Goal: Information Seeking & Learning: Understand process/instructions

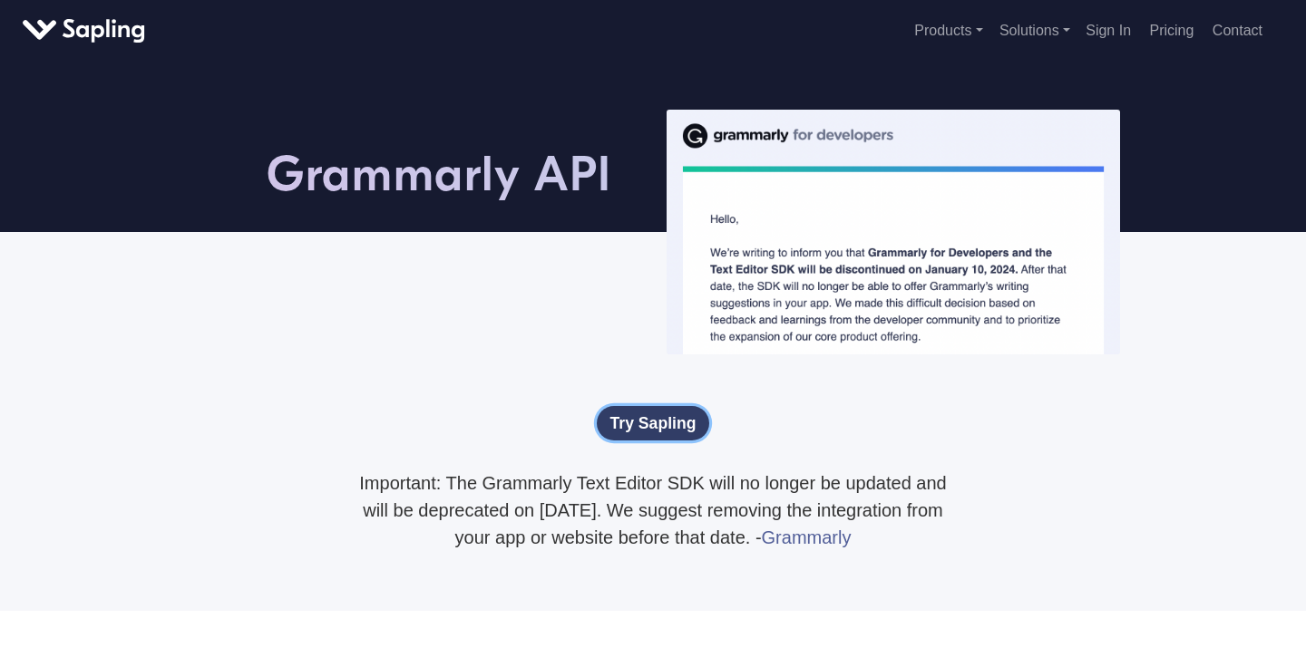
click at [642, 426] on link "Try Sapling" at bounding box center [653, 423] width 113 height 34
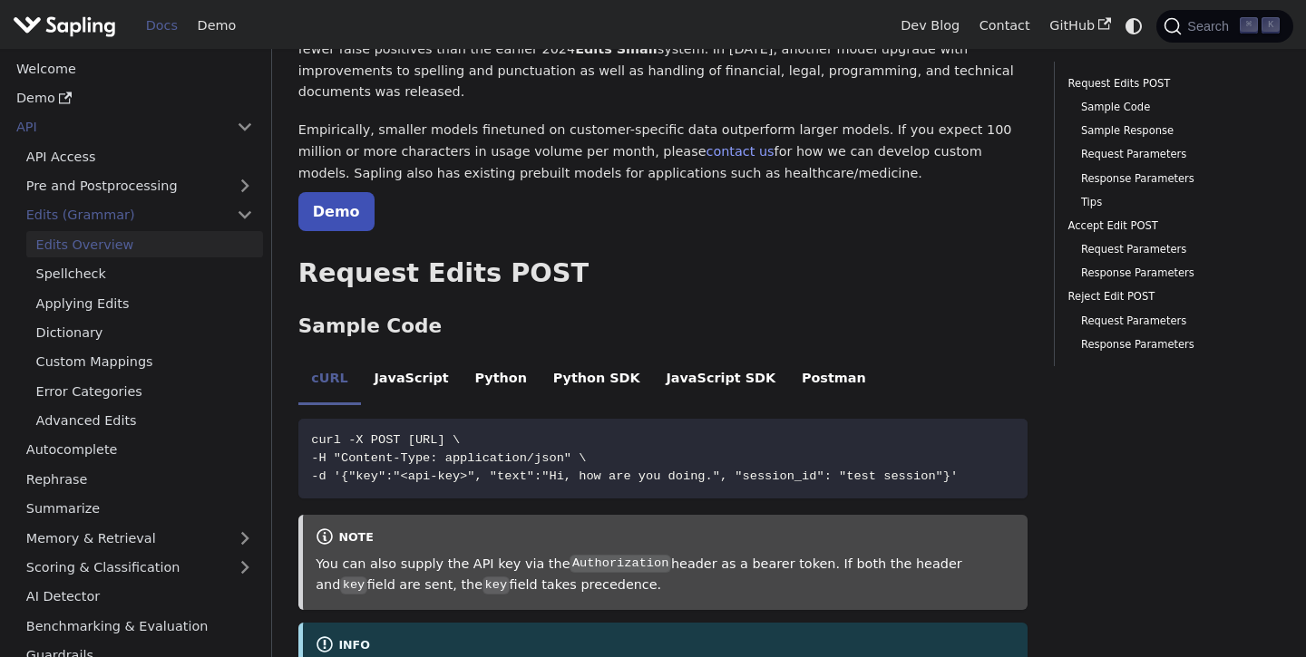
scroll to position [229, 0]
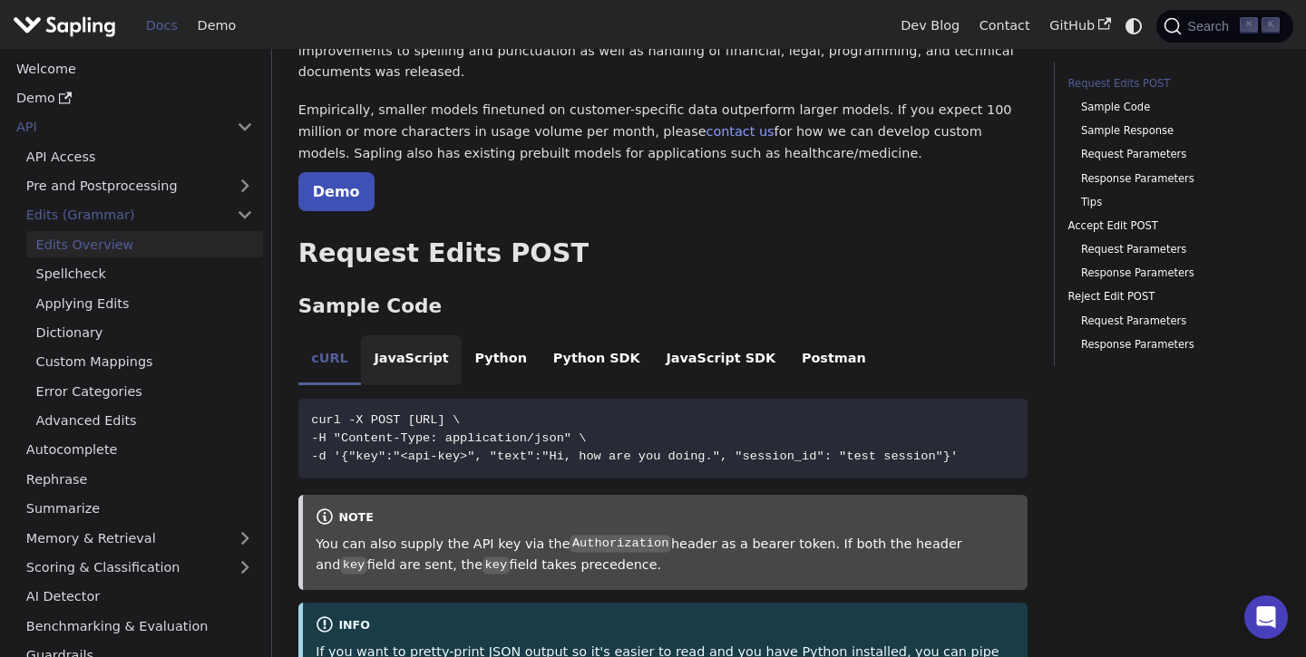
click at [374, 343] on li "JavaScript" at bounding box center [411, 360] width 101 height 51
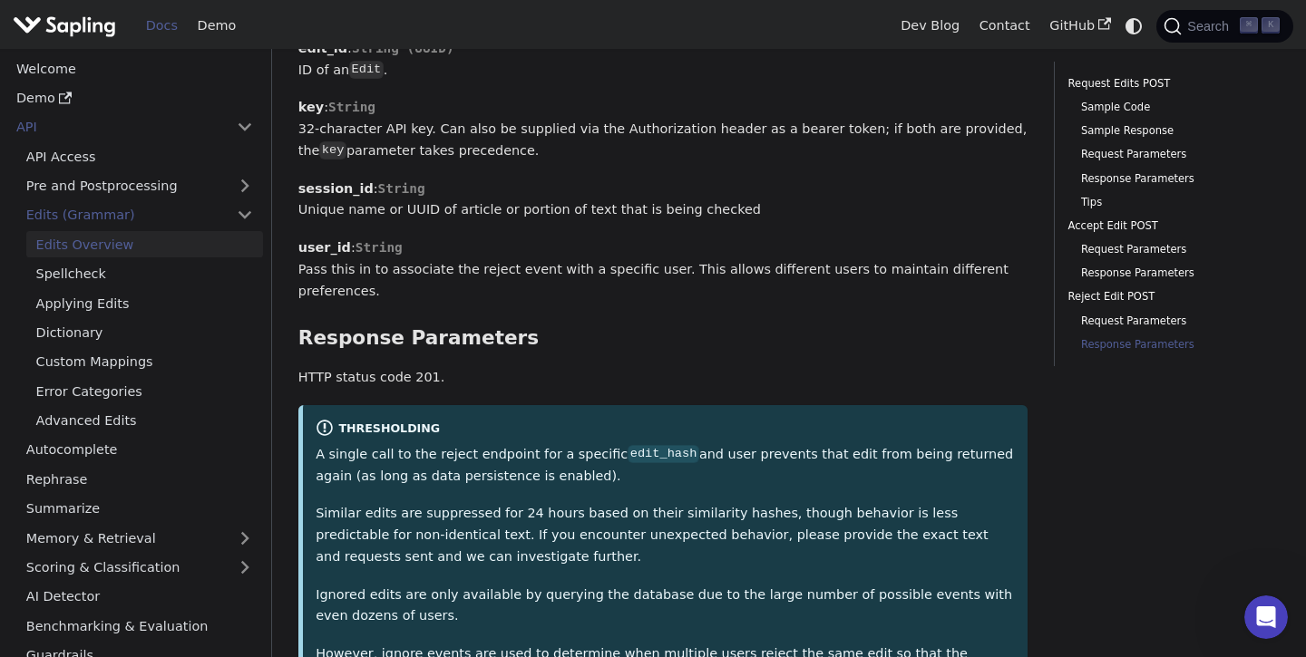
scroll to position [5618, 0]
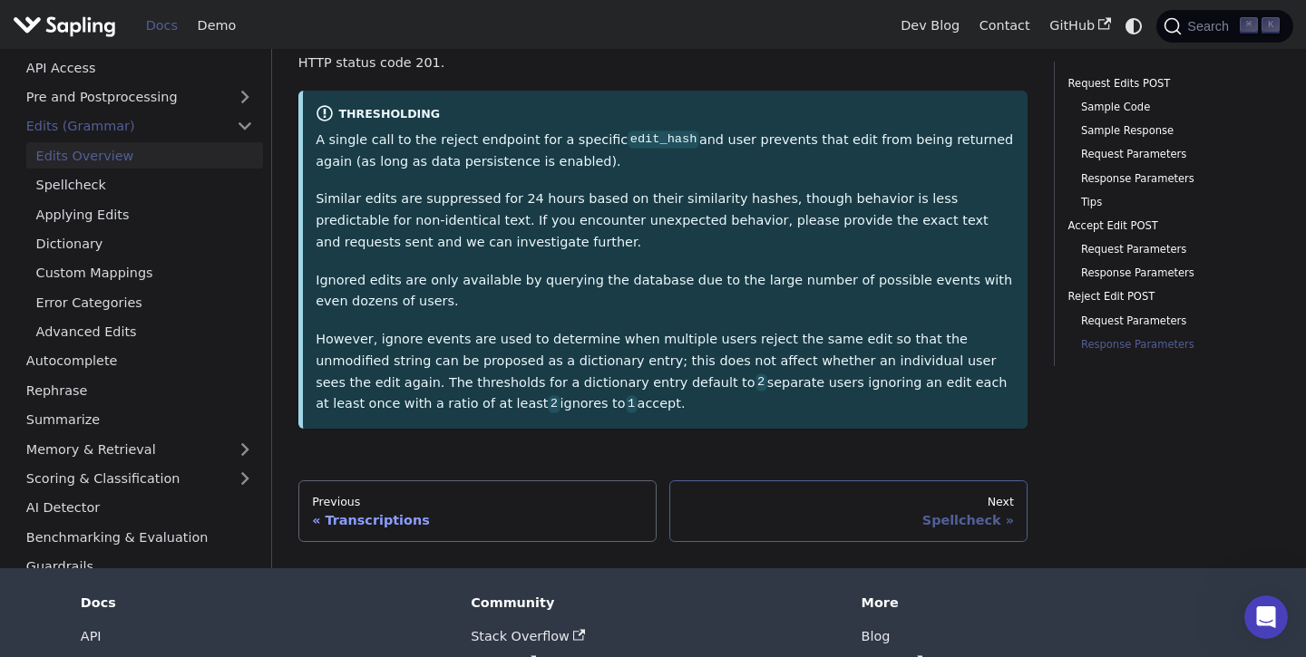
click at [974, 512] on div "Spellcheck" at bounding box center [849, 520] width 330 height 16
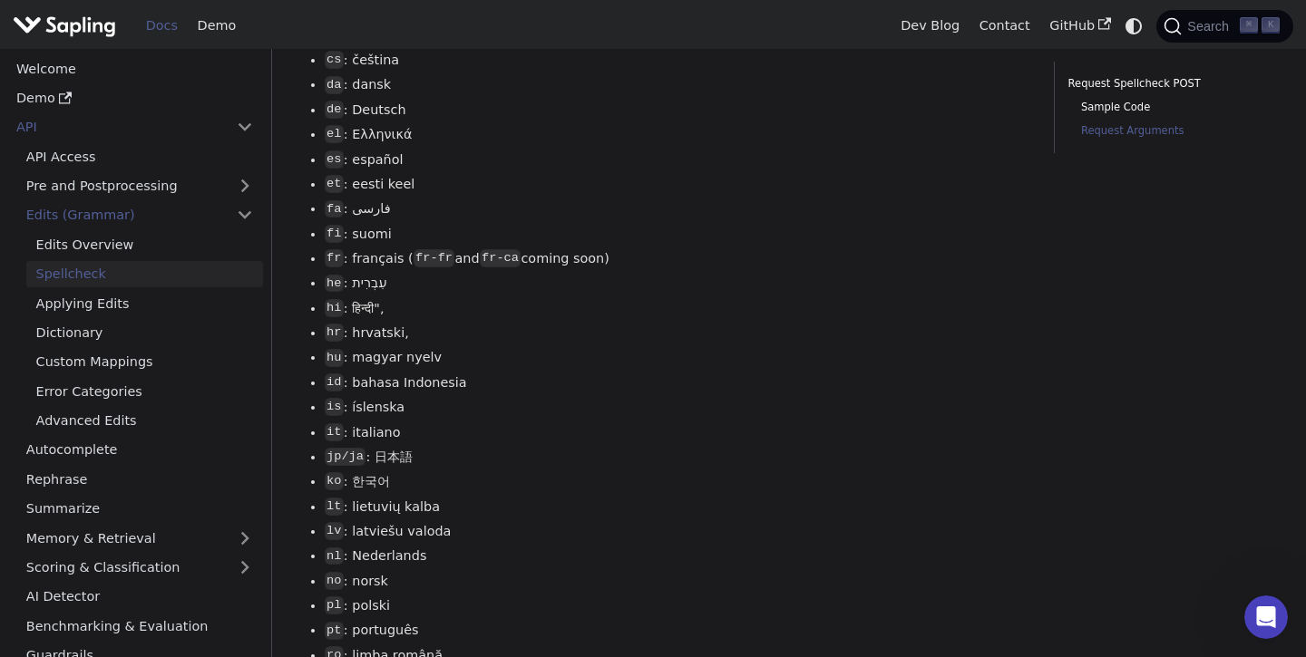
scroll to position [2817, 0]
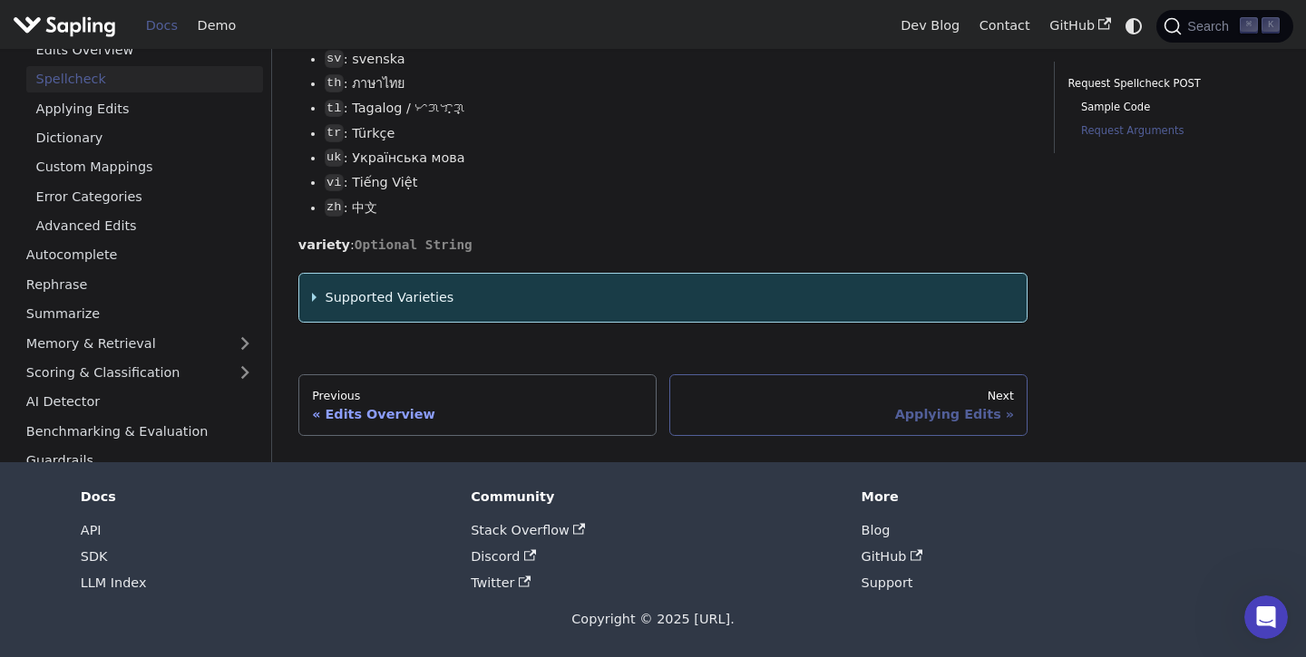
click at [997, 411] on div "Applying Edits" at bounding box center [849, 414] width 330 height 16
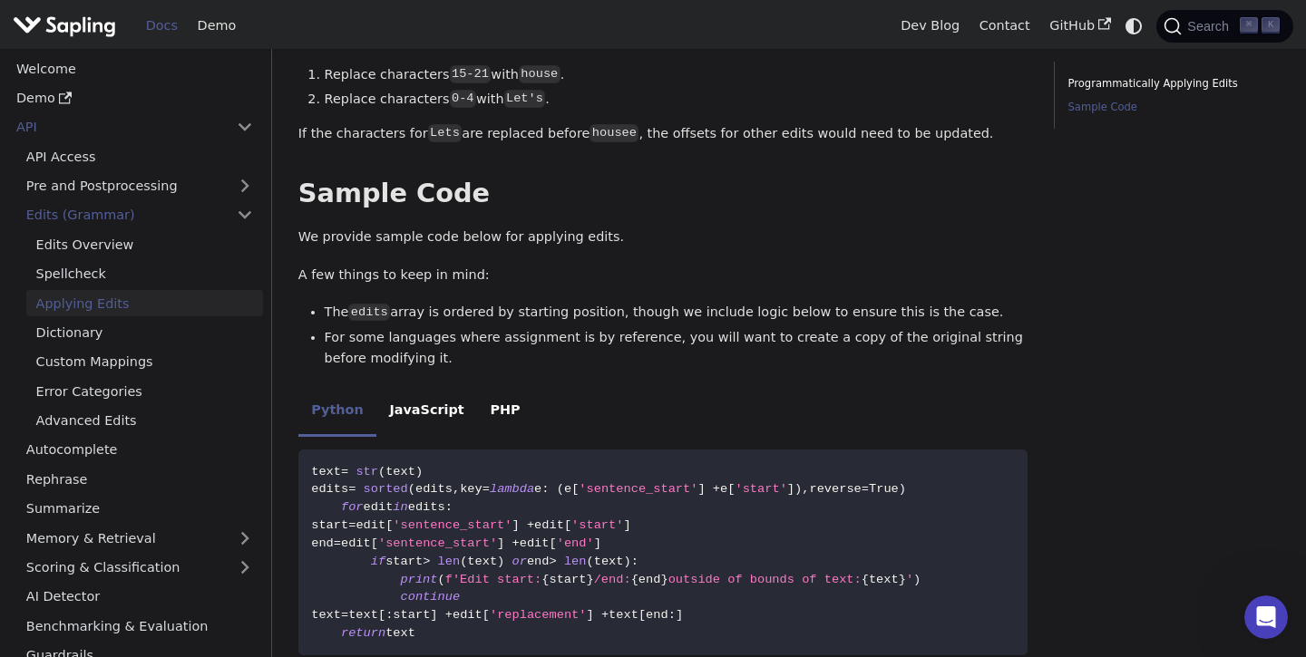
scroll to position [1375, 0]
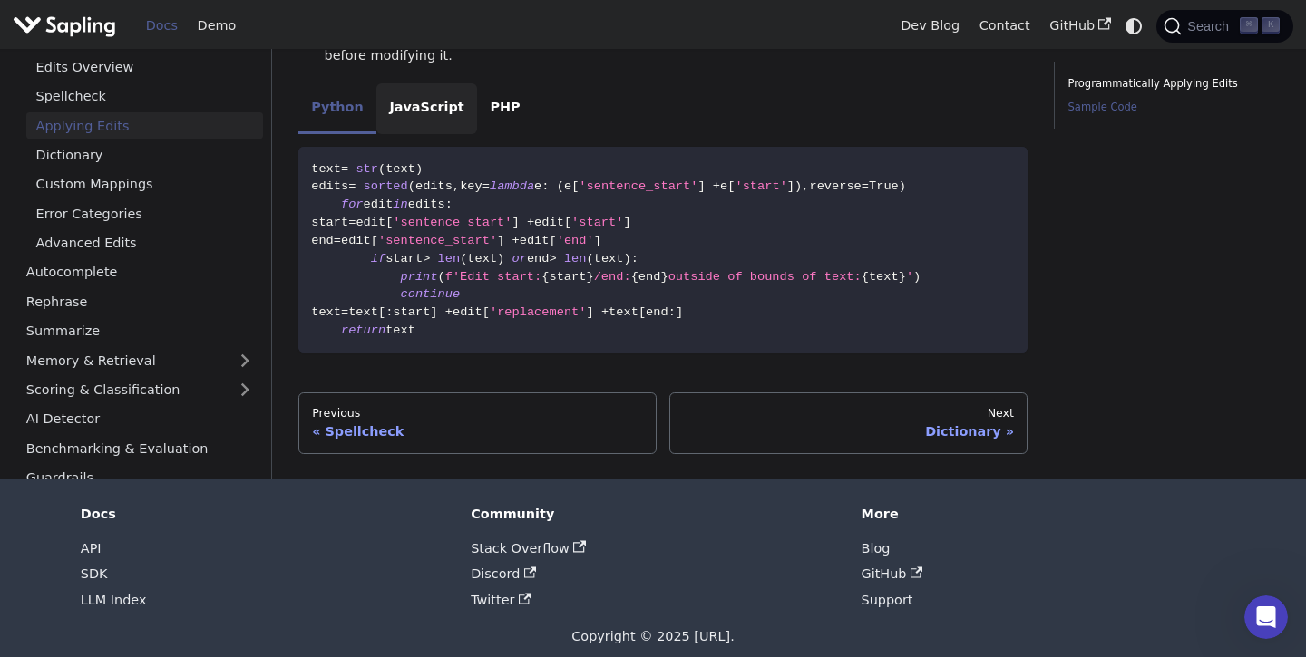
click at [426, 92] on li "JavaScript" at bounding box center [426, 108] width 101 height 51
